Goal: Transaction & Acquisition: Purchase product/service

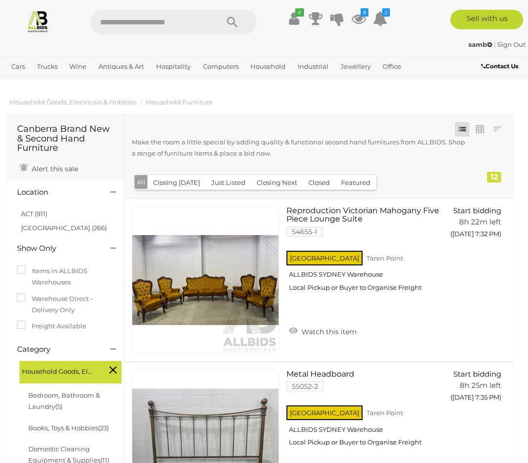
scroll to position [1886, 0]
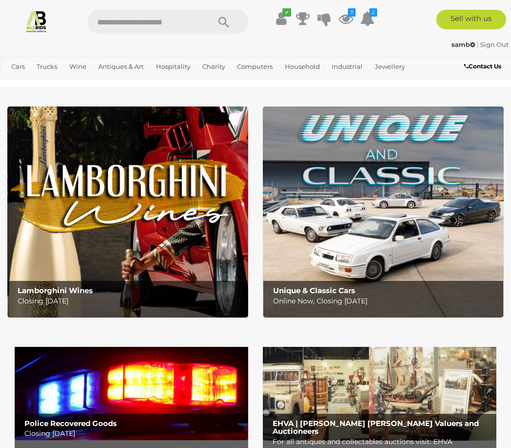
click at [347, 19] on icon at bounding box center [345, 19] width 15 height 18
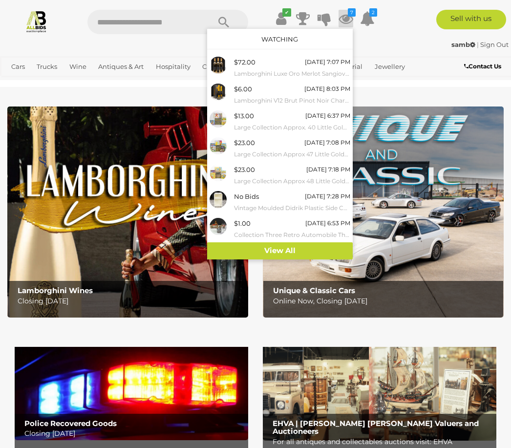
click at [249, 229] on small "Collection Three Retro Automobile Themed Items Comprising Truck Decanter Set, S…" at bounding box center [292, 234] width 116 height 11
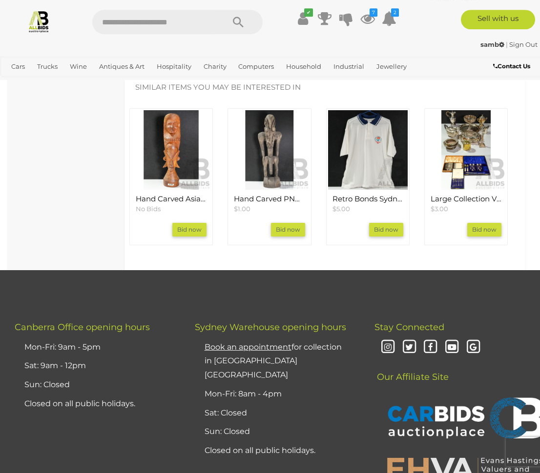
scroll to position [1037, 0]
click at [0, 0] on link "View All Antiques & Art Auctions" at bounding box center [0, 0] width 0 height 0
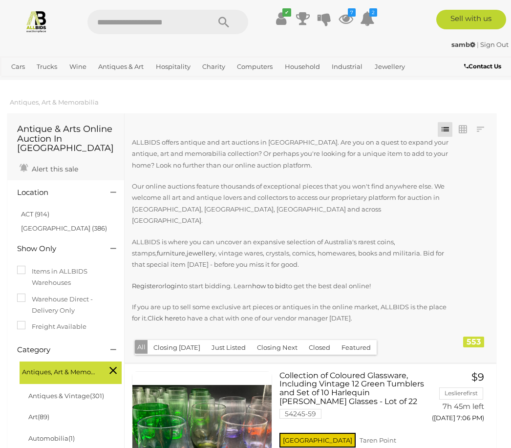
click at [273, 340] on button "Closing Next" at bounding box center [277, 347] width 52 height 15
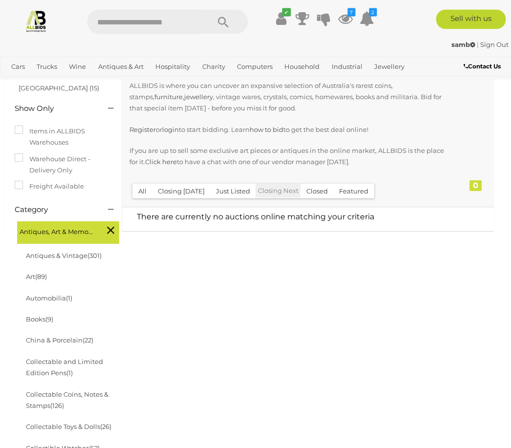
scroll to position [139, 3]
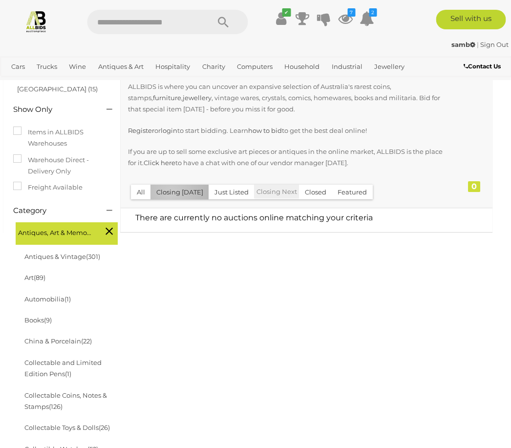
click at [170, 185] on button "Closing [DATE]" at bounding box center [180, 192] width 59 height 15
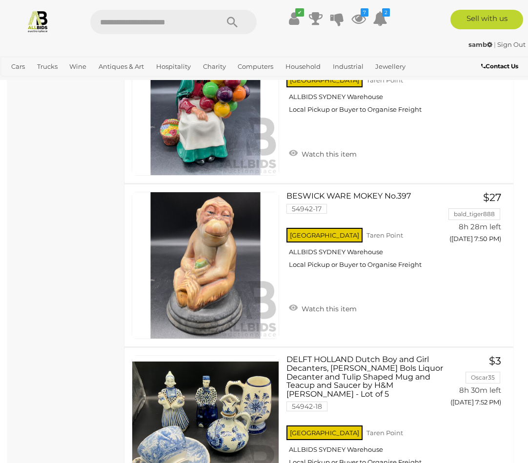
scroll to position [1833, 0]
